Goal: Communication & Community: Connect with others

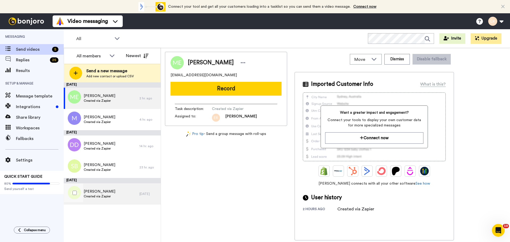
click at [106, 197] on span "Created via Zapier" at bounding box center [100, 196] width 32 height 4
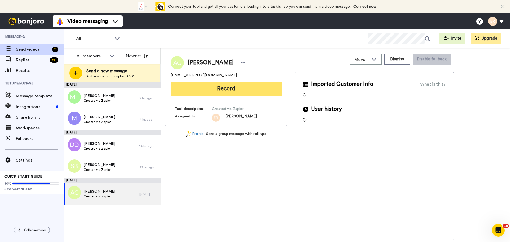
click at [210, 95] on button "Record" at bounding box center [225, 89] width 111 height 14
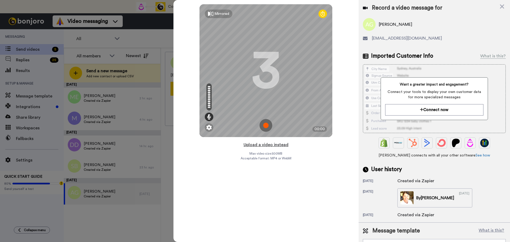
click at [266, 143] on button "Upload a video instead" at bounding box center [266, 144] width 48 height 7
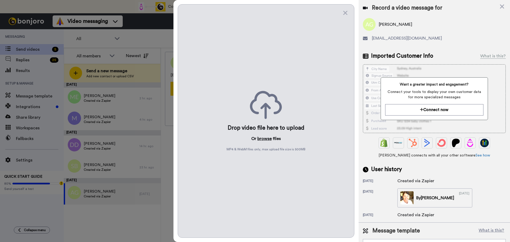
click at [263, 136] on button "browse" at bounding box center [264, 138] width 14 height 6
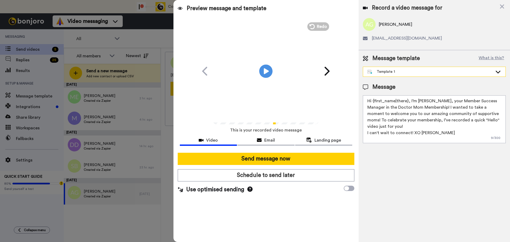
click at [370, 72] on img at bounding box center [369, 72] width 5 height 4
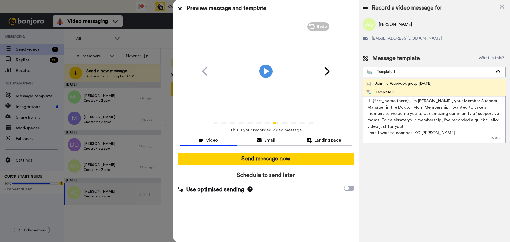
click at [382, 81] on div "Join the Facebook group [DATE]!" at bounding box center [399, 83] width 66 height 5
type textarea "Hello {first_name|there}, WELCOME TO THE DOCTOR MOM COMMUNITY!! WOOHOO!! I'm [P…"
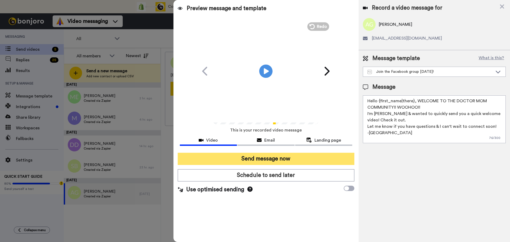
click at [285, 156] on button "Send message now" at bounding box center [266, 159] width 177 height 12
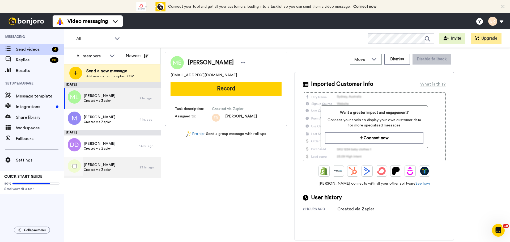
click at [123, 171] on div "Sydney Brown Created via Zapier" at bounding box center [102, 167] width 76 height 21
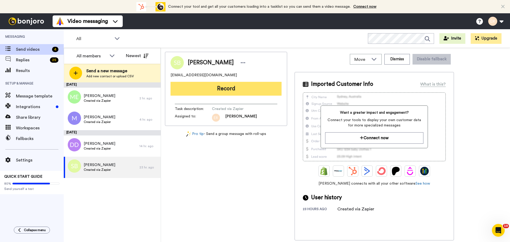
click at [225, 89] on button "Record" at bounding box center [225, 89] width 111 height 14
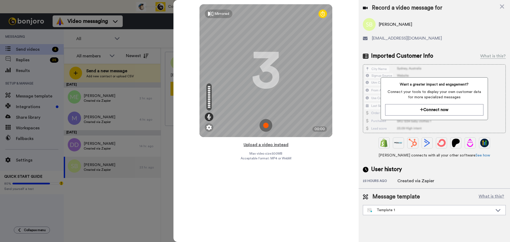
click at [263, 145] on button "Upload a video instead" at bounding box center [266, 144] width 48 height 7
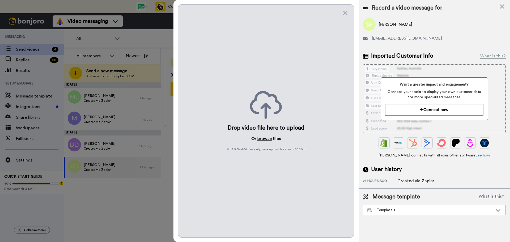
click at [262, 141] on button "browse" at bounding box center [264, 138] width 14 height 6
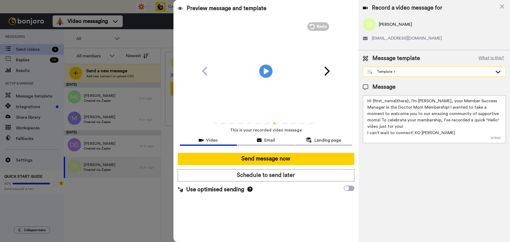
click at [384, 72] on div "Template 1" at bounding box center [429, 71] width 125 height 5
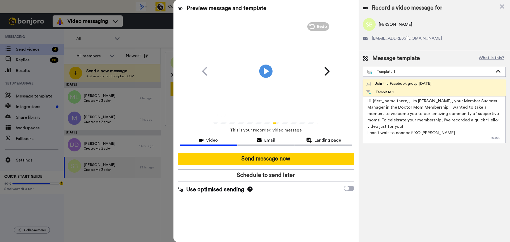
click at [384, 82] on div "Join the Facebook group [DATE]!" at bounding box center [399, 83] width 66 height 5
type textarea "Hello {first_name|there}, WELCOME TO THE DOCTOR MOM COMMUNITY!! WOOHOO!! I'm [P…"
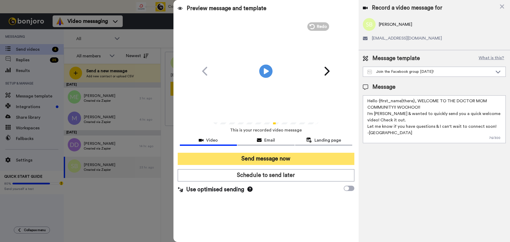
click at [277, 159] on button "Send message now" at bounding box center [266, 159] width 177 height 12
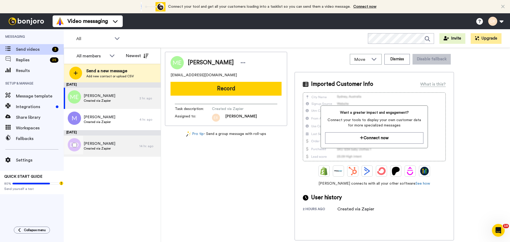
click at [91, 153] on div "Devonne Dragoon Created via Zapier" at bounding box center [102, 145] width 76 height 21
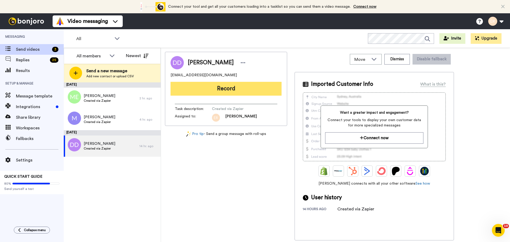
click at [219, 88] on button "Record" at bounding box center [225, 89] width 111 height 14
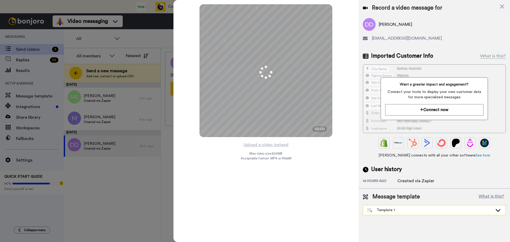
click at [395, 209] on div "Template 1" at bounding box center [429, 209] width 125 height 5
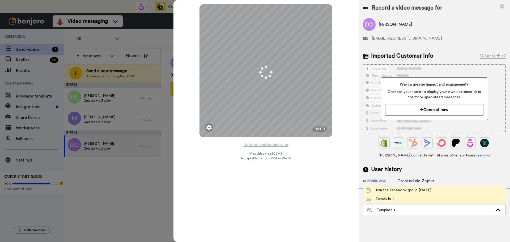
click at [391, 186] on li "Join the Facebook group today!" at bounding box center [434, 190] width 143 height 8
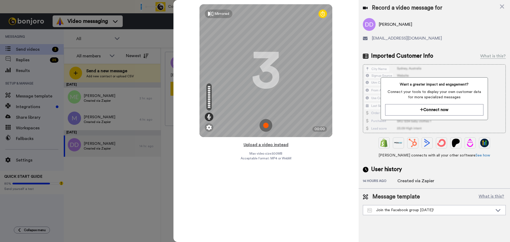
click at [277, 145] on button "Upload a video instead" at bounding box center [266, 144] width 48 height 7
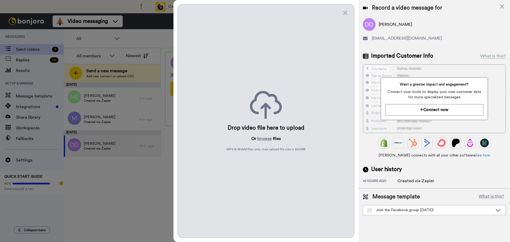
click at [264, 142] on div "Drop video file here to upload Or browse files MP4 & WebM files only, max uploa…" at bounding box center [266, 120] width 177 height 233
click at [262, 137] on button "browse" at bounding box center [264, 138] width 14 height 6
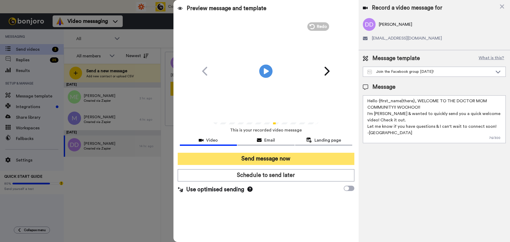
click at [301, 155] on button "Send message now" at bounding box center [266, 159] width 177 height 12
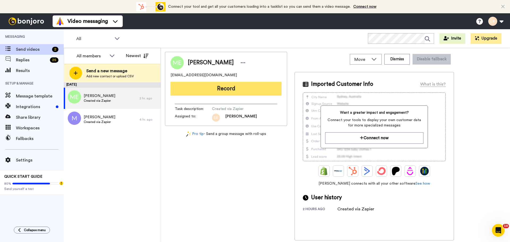
click at [199, 94] on button "Record" at bounding box center [225, 89] width 111 height 14
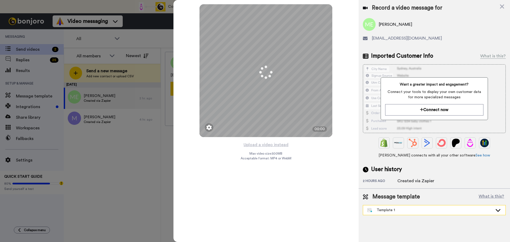
click at [388, 211] on div "Template 1" at bounding box center [429, 209] width 125 height 5
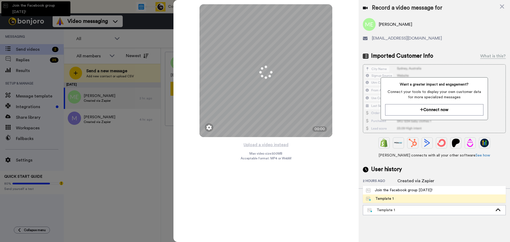
drag, startPoint x: 385, startPoint y: 191, endPoint x: 382, endPoint y: 189, distance: 3.2
click at [384, 191] on div "Join the Facebook group [DATE]!" at bounding box center [399, 189] width 66 height 5
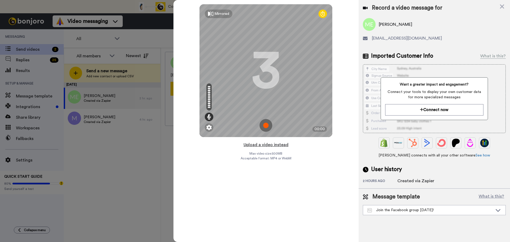
click at [259, 141] on button "Upload a video instead" at bounding box center [266, 144] width 48 height 7
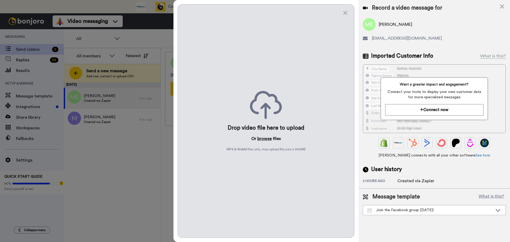
click at [262, 140] on button "browse" at bounding box center [264, 138] width 14 height 6
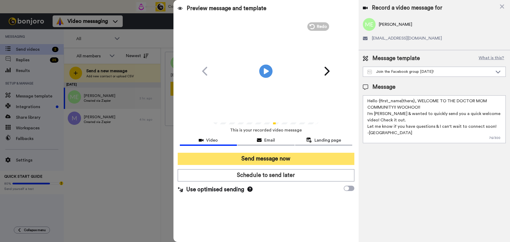
click at [294, 156] on button "Send message now" at bounding box center [266, 159] width 177 height 12
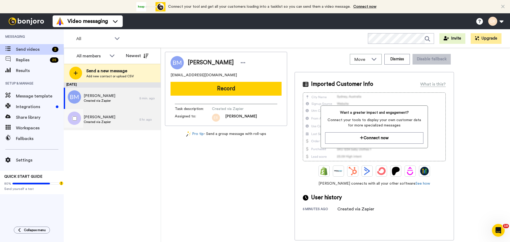
click at [136, 121] on div "Marcela Created via Zapier" at bounding box center [102, 119] width 76 height 21
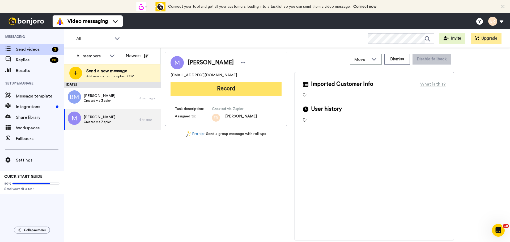
click at [244, 90] on button "Record" at bounding box center [225, 89] width 111 height 14
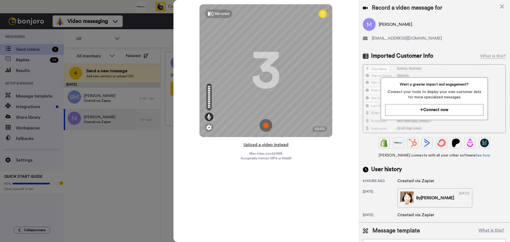
click at [264, 144] on button "Upload a video instead" at bounding box center [266, 144] width 48 height 7
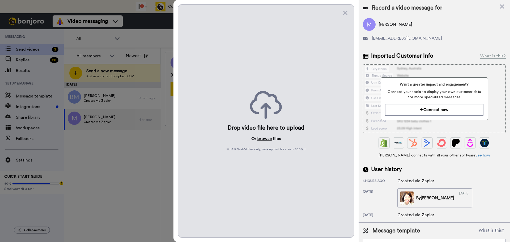
click at [264, 139] on button "browse" at bounding box center [264, 138] width 14 height 6
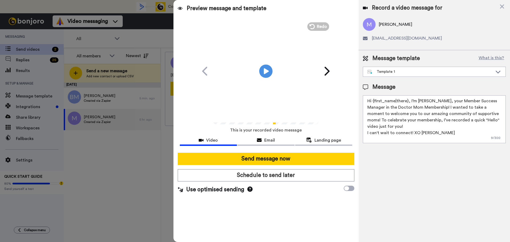
click at [258, 165] on div "Send message now Schedule to send later Use optimised sending" at bounding box center [265, 172] width 185 height 49
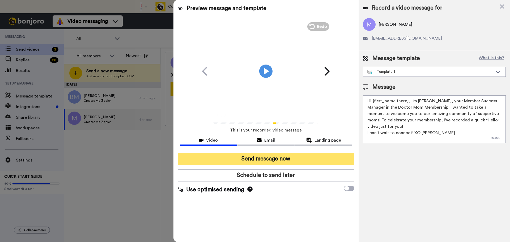
click at [258, 161] on button "Send message now" at bounding box center [266, 159] width 177 height 12
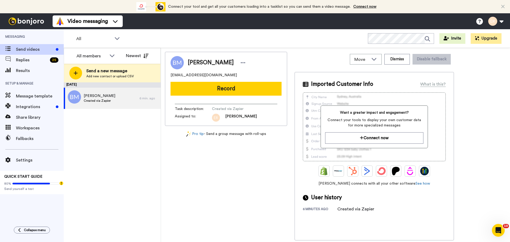
click at [211, 95] on button "Record" at bounding box center [225, 89] width 111 height 14
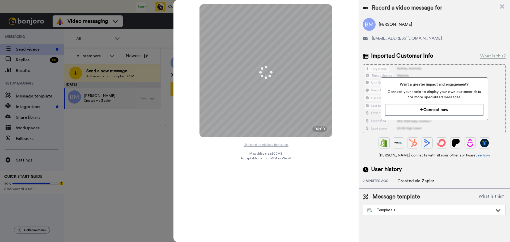
click at [396, 209] on div "Template 1" at bounding box center [429, 209] width 125 height 5
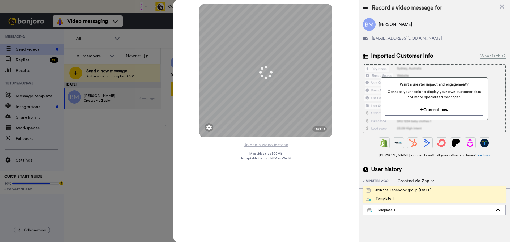
click at [392, 193] on li "Join the Facebook group today!" at bounding box center [434, 190] width 143 height 8
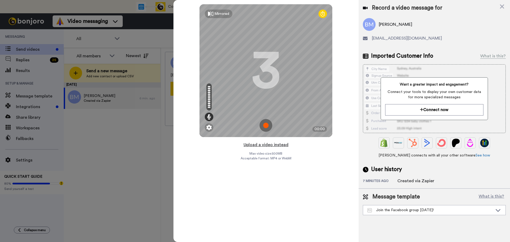
click at [261, 145] on button "Upload a video instead" at bounding box center [266, 144] width 48 height 7
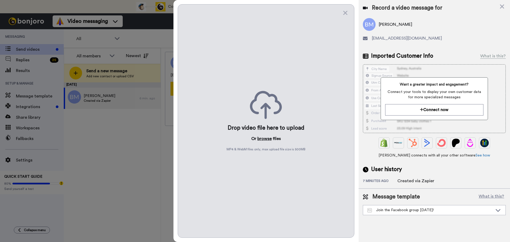
click at [259, 138] on button "browse" at bounding box center [264, 138] width 14 height 6
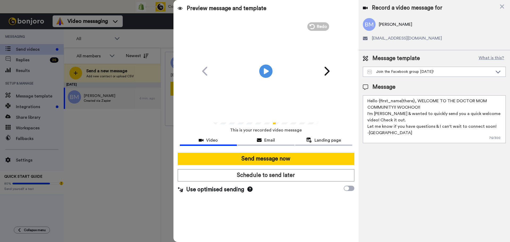
drag, startPoint x: 269, startPoint y: 156, endPoint x: 269, endPoint y: 152, distance: 4.0
click at [269, 156] on button "Send message now" at bounding box center [266, 159] width 177 height 12
